Goal: Task Accomplishment & Management: Manage account settings

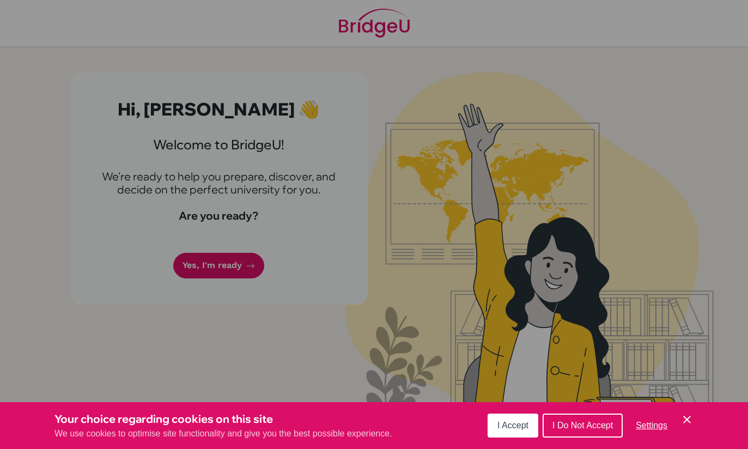
click at [573, 427] on span "I Do Not Accept" at bounding box center [583, 425] width 60 height 9
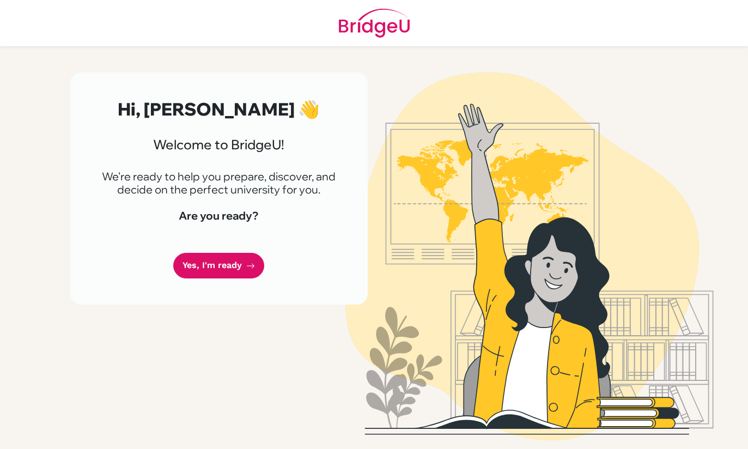
click at [215, 265] on link "Yes, I'm ready" at bounding box center [218, 266] width 91 height 26
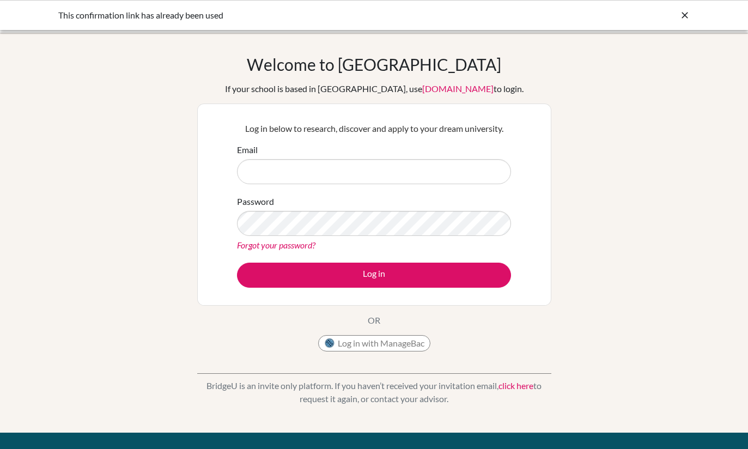
click at [266, 167] on input "Email" at bounding box center [374, 171] width 274 height 25
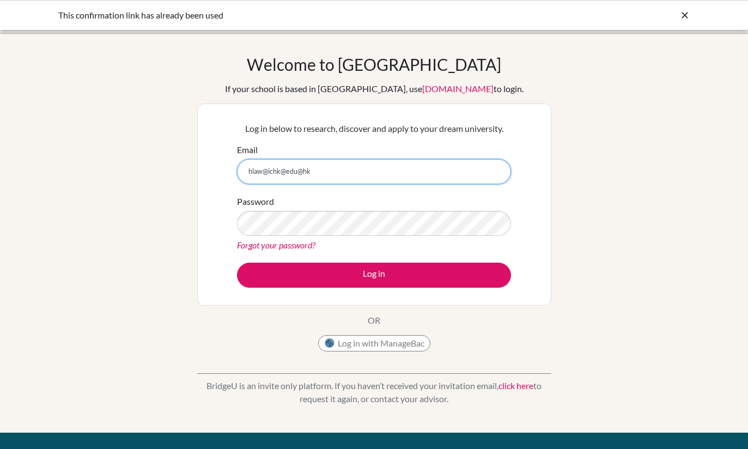
click at [297, 166] on input "hlaw@ichk@edu@hk" at bounding box center [374, 171] width 274 height 25
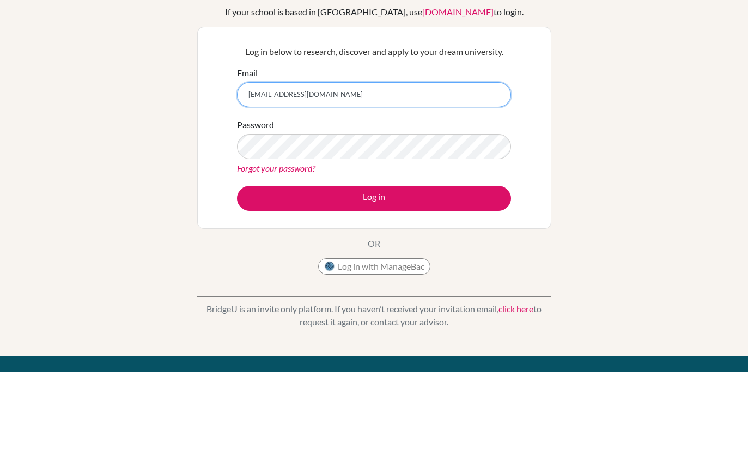
type input "[EMAIL_ADDRESS][DOMAIN_NAME]"
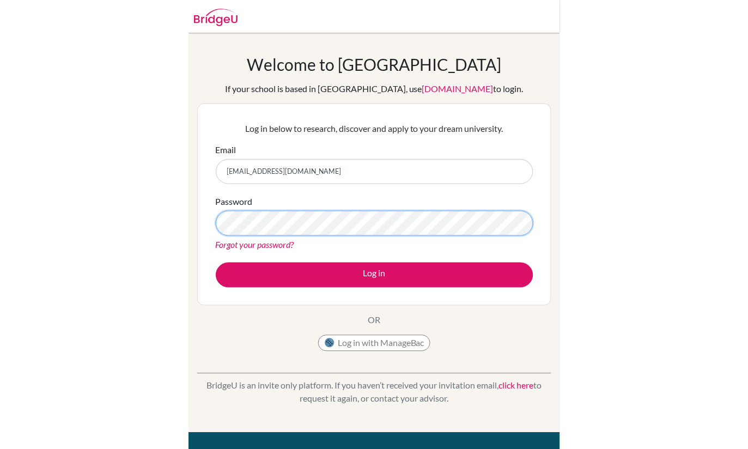
scroll to position [77, 0]
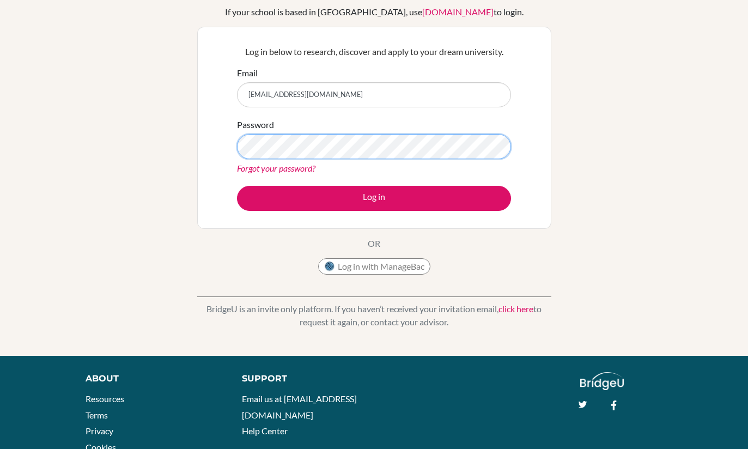
click at [374, 198] on button "Log in" at bounding box center [374, 198] width 274 height 25
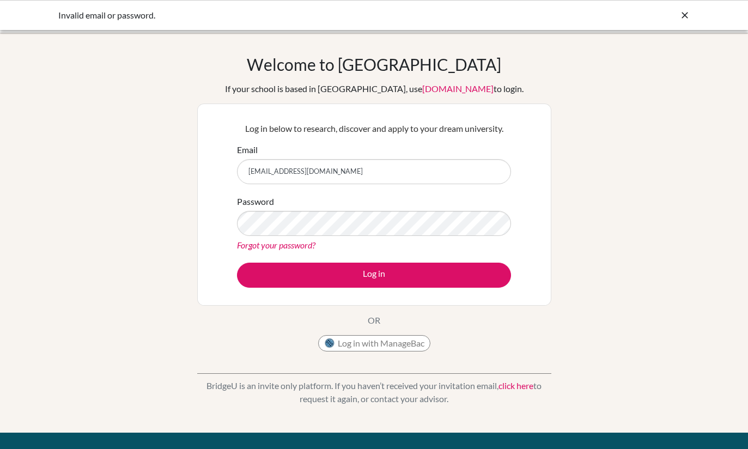
click at [374, 275] on button "Log in" at bounding box center [374, 275] width 274 height 25
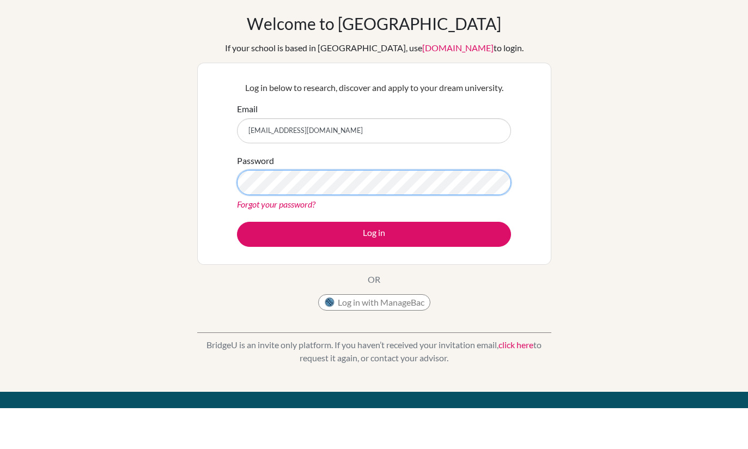
click at [374, 263] on button "Log in" at bounding box center [374, 275] width 274 height 25
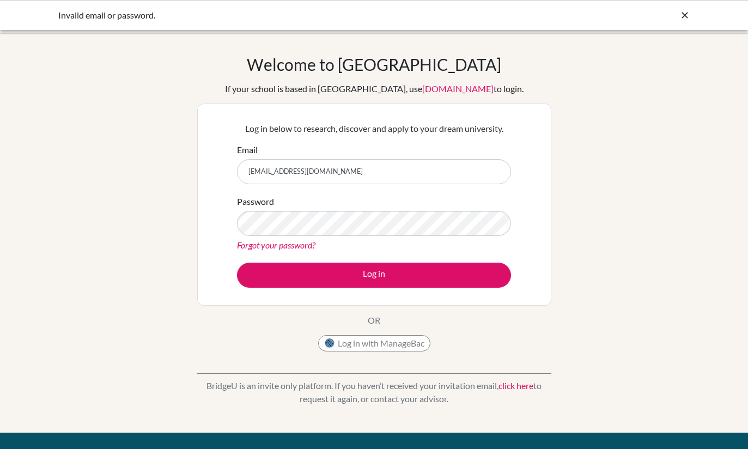
click at [299, 240] on link "Forgot your password?" at bounding box center [276, 245] width 78 height 10
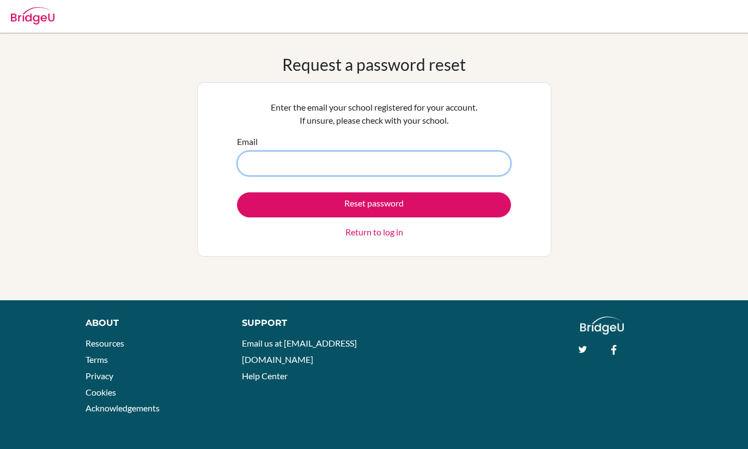
click at [439, 165] on input "Email" at bounding box center [374, 163] width 274 height 25
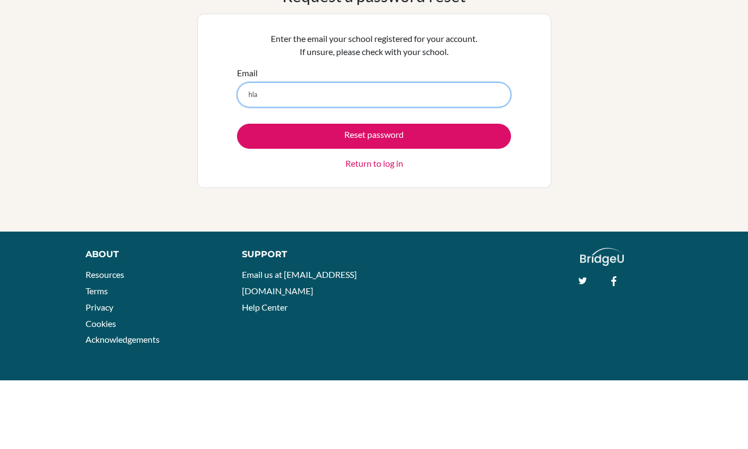
type input "hlaw"
type input "hlaw@ichk.edu.hk"
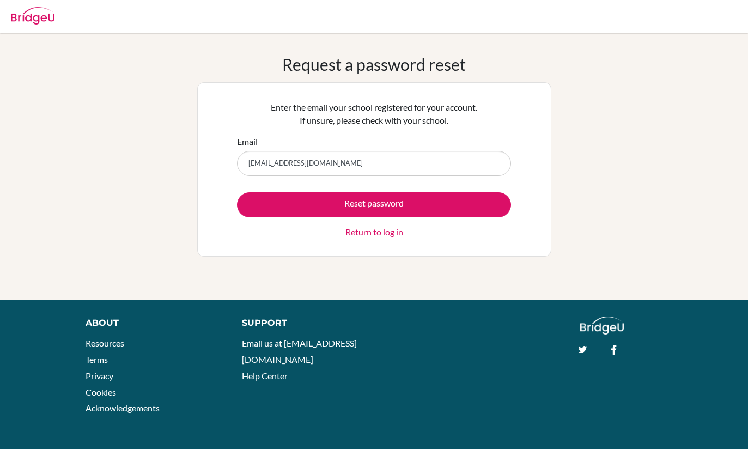
click at [432, 202] on button "Reset password" at bounding box center [374, 204] width 274 height 25
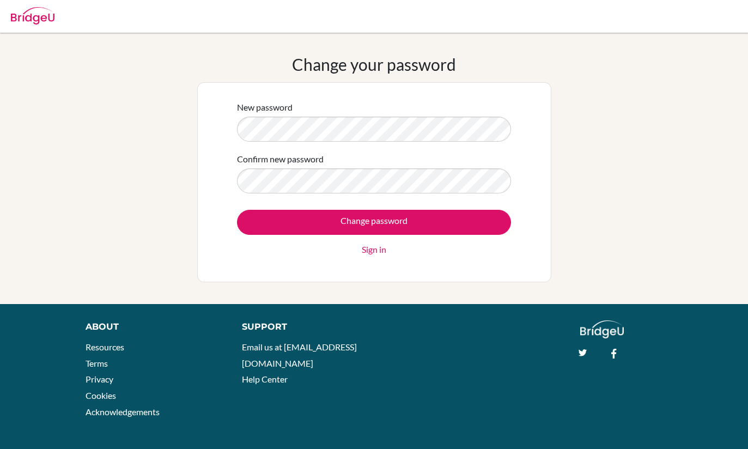
click at [374, 222] on input "Change password" at bounding box center [374, 222] width 274 height 25
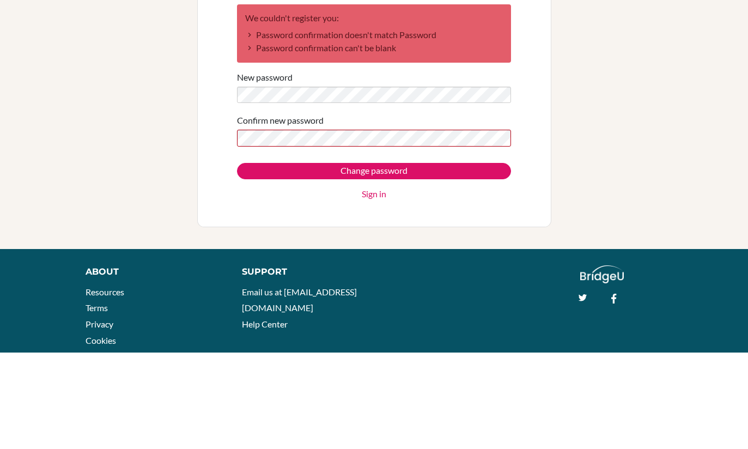
click at [433, 259] on input "Change password" at bounding box center [374, 267] width 274 height 16
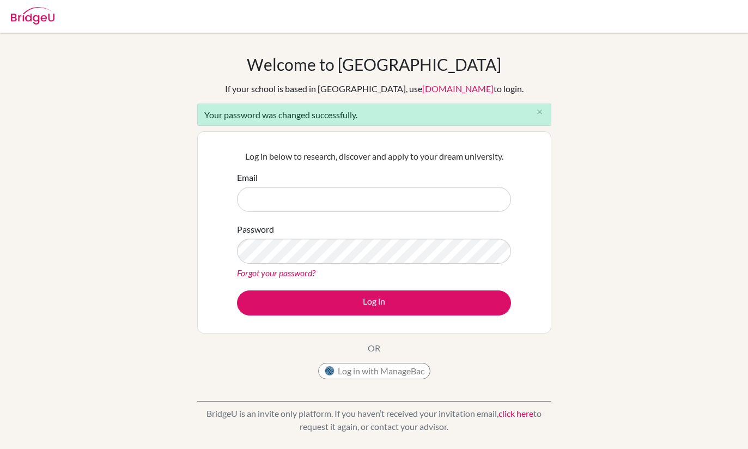
click at [314, 192] on input "Email" at bounding box center [374, 199] width 274 height 25
type input "[EMAIL_ADDRESS][DOMAIN_NAME]"
click at [447, 307] on button "Log in" at bounding box center [374, 302] width 274 height 25
